Goal: Connect with others: Connect with others

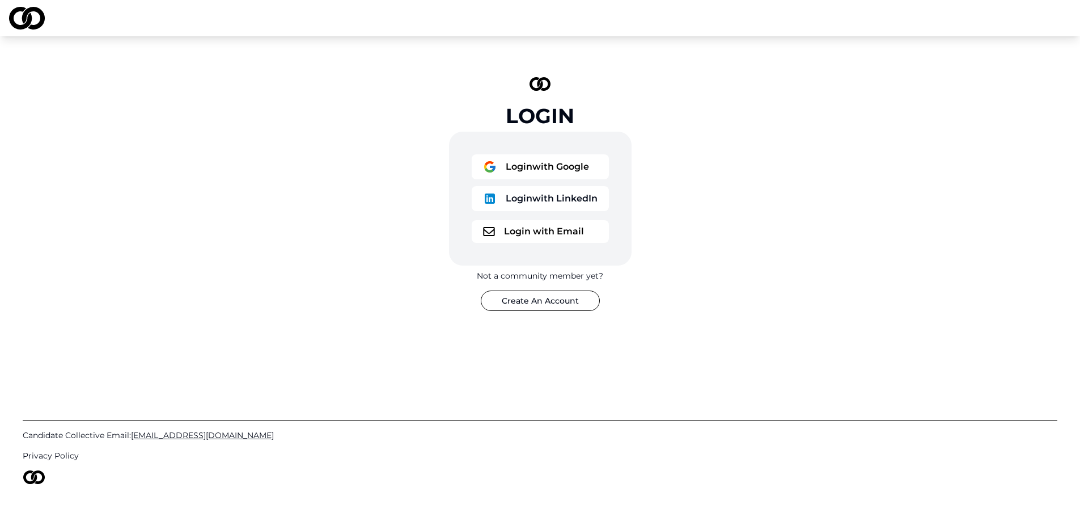
click at [555, 167] on button "Login with Google" at bounding box center [540, 166] width 137 height 25
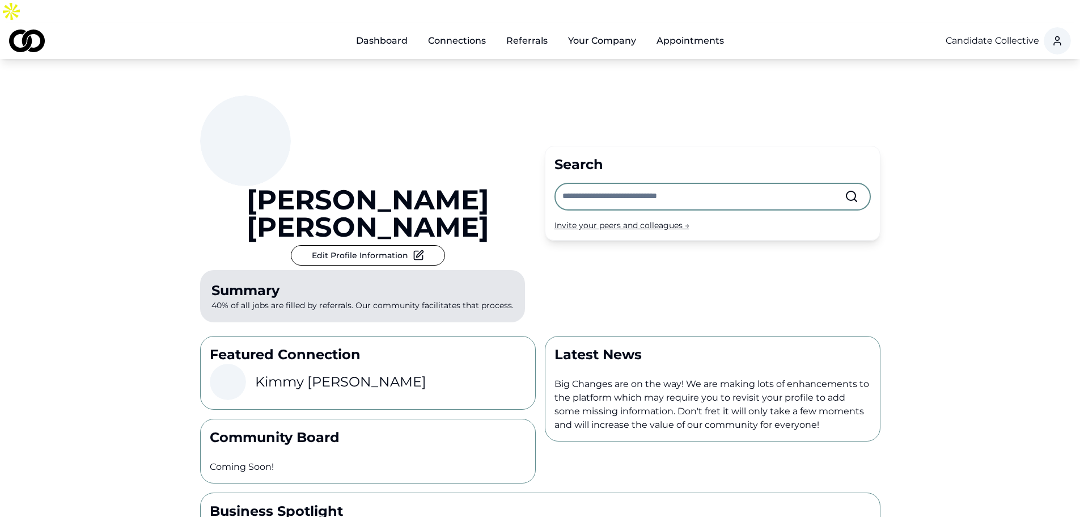
click at [455, 29] on link "Connections" at bounding box center [457, 40] width 76 height 23
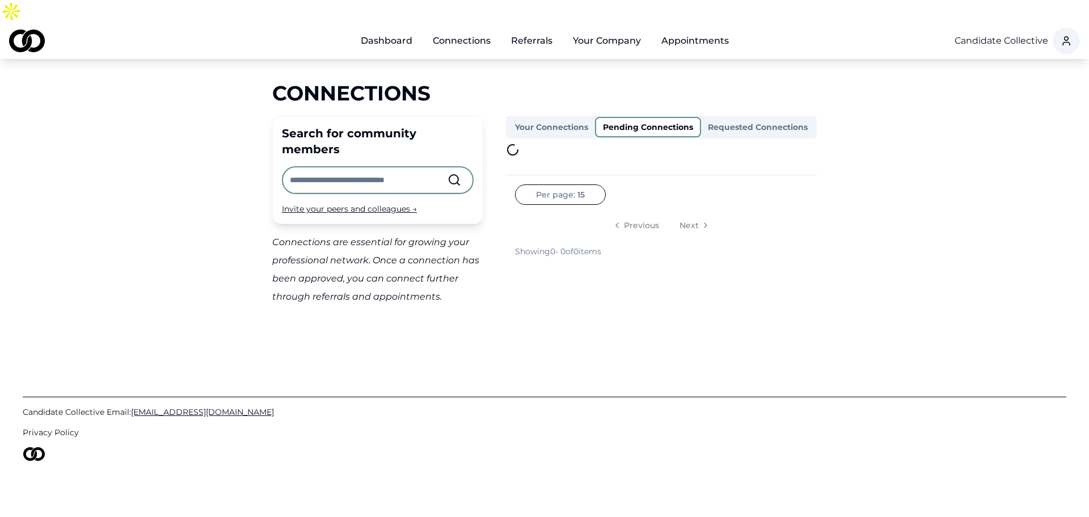
click at [624, 117] on button "Pending Connections" at bounding box center [648, 127] width 106 height 20
click at [539, 118] on button "Your Connections" at bounding box center [551, 127] width 87 height 18
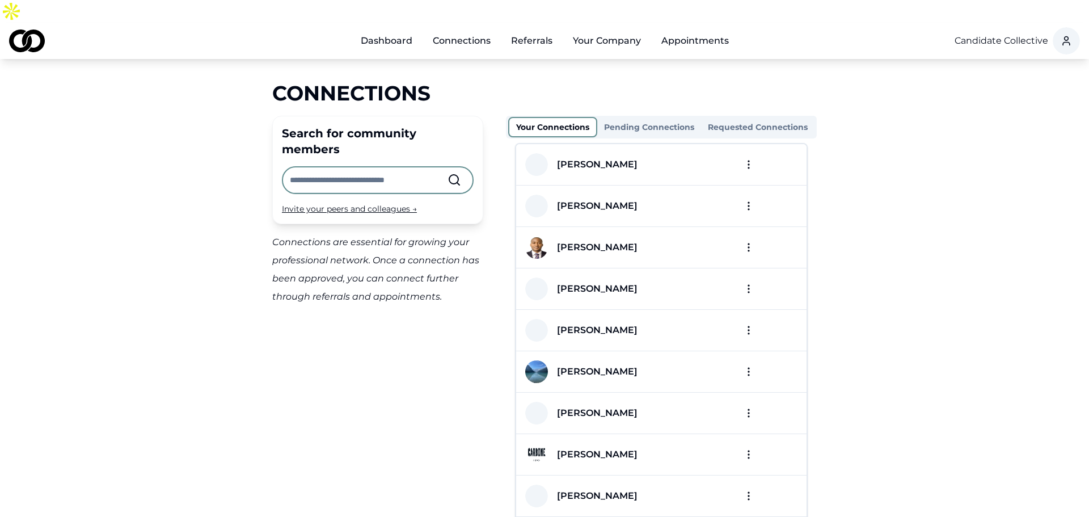
click at [737, 118] on button "Requested Connections" at bounding box center [757, 127] width 113 height 18
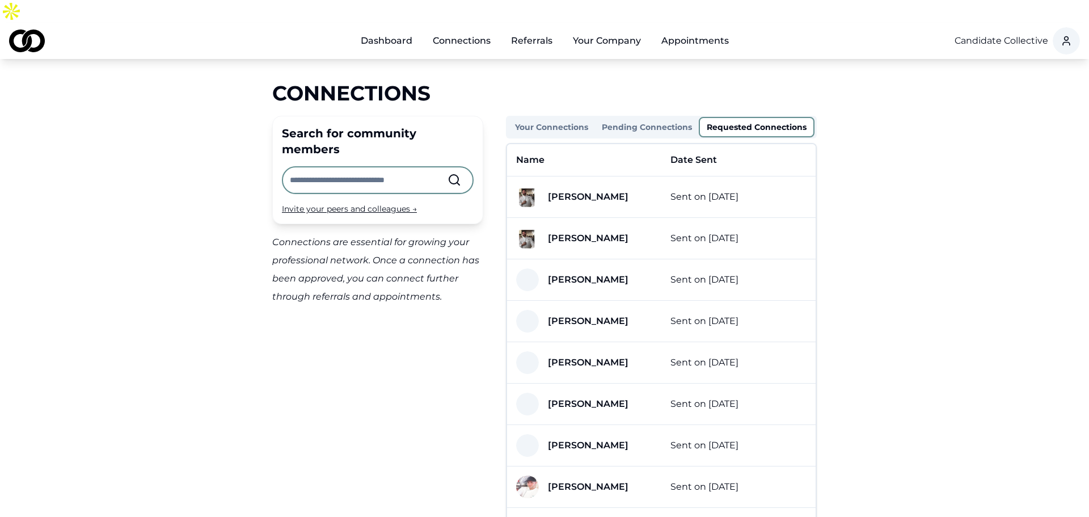
click at [548, 118] on button "Your Connections" at bounding box center [551, 127] width 87 height 18
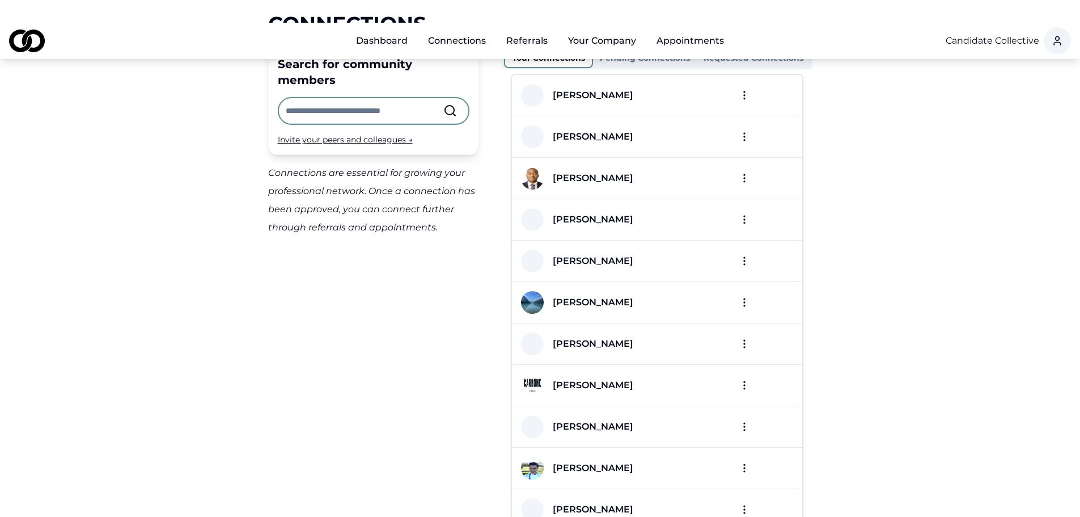
scroll to position [26, 0]
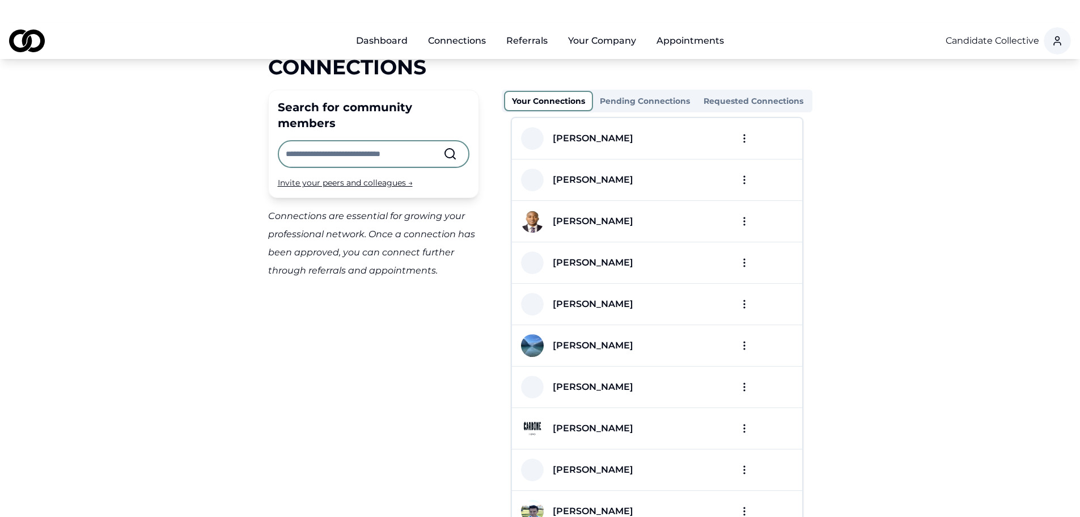
click at [742, 110] on html "Dashboard Connections Referrals Your Company Appointments Candidate Collective …" at bounding box center [540, 232] width 1080 height 517
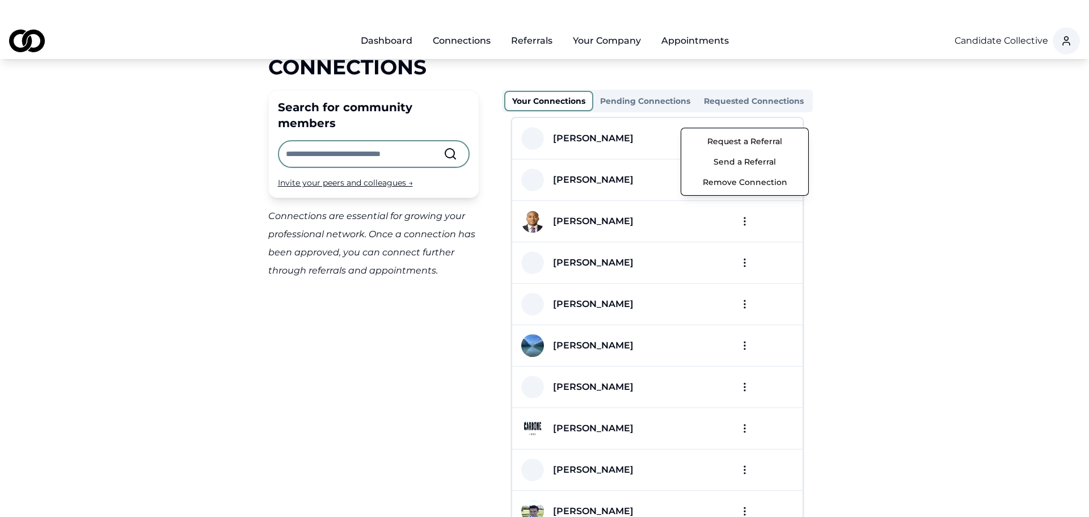
click at [969, 172] on html "Dashboard Connections Referrals Your Company Appointments Candidate Collective …" at bounding box center [544, 232] width 1089 height 517
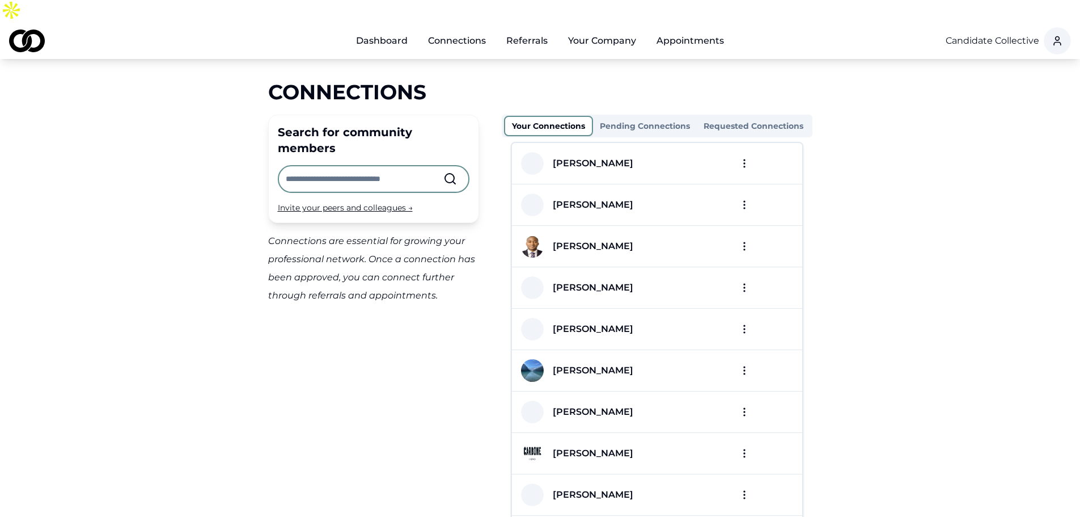
scroll to position [0, 0]
click at [771, 116] on div "Your Connections Pending Connections Requested Connections" at bounding box center [657, 127] width 311 height 23
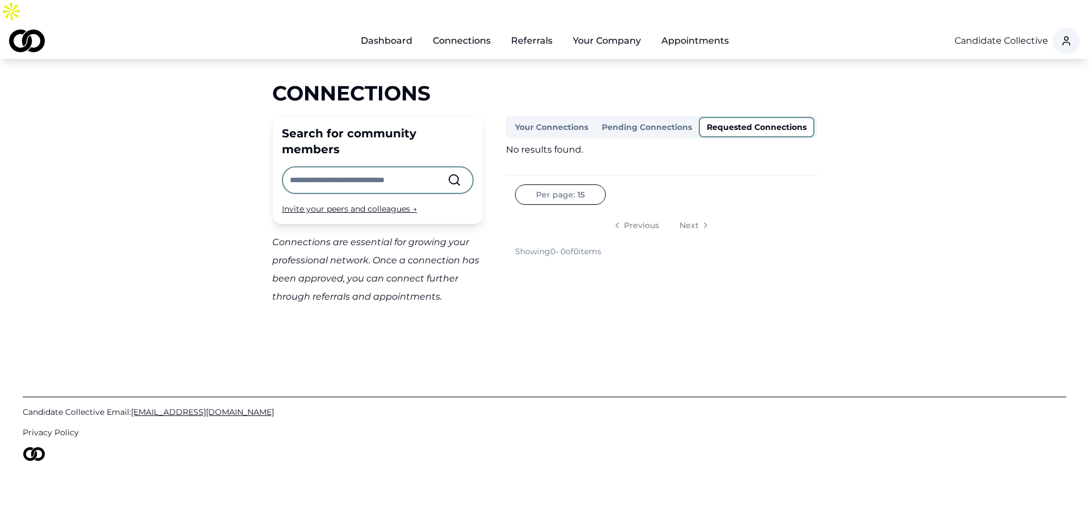
click at [774, 117] on button "Requested Connections" at bounding box center [757, 127] width 116 height 20
click at [652, 117] on button "Pending Connections" at bounding box center [648, 127] width 106 height 20
